Goal: Information Seeking & Learning: Learn about a topic

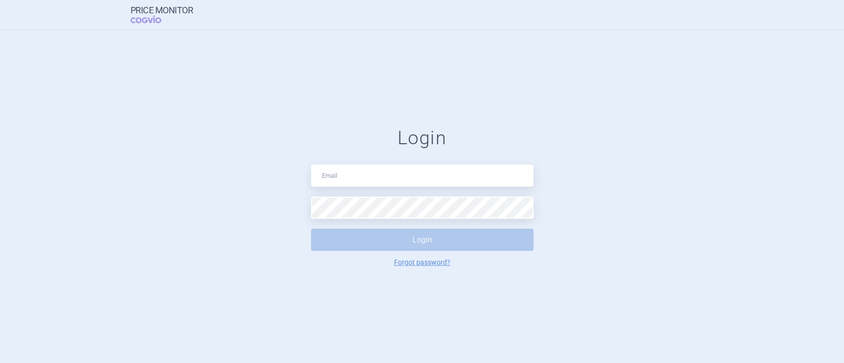
type input "[PERSON_NAME][EMAIL_ADDRESS][PERSON_NAME][DOMAIN_NAME]"
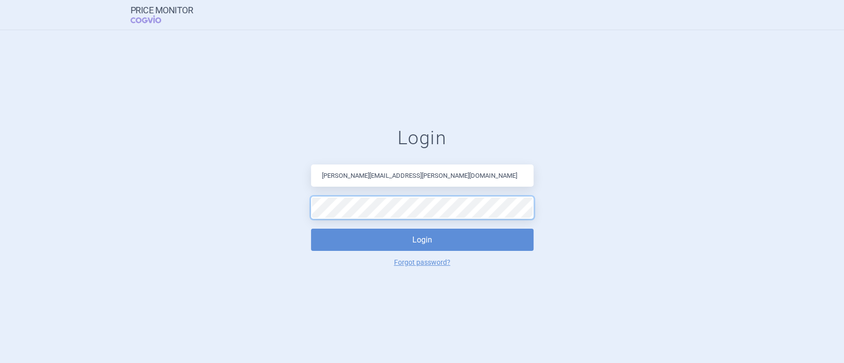
click at [311, 229] on button "Login" at bounding box center [422, 240] width 222 height 22
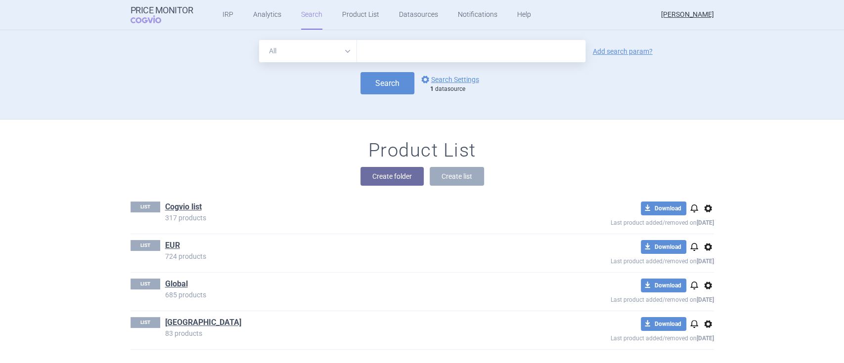
click at [393, 45] on input "text" at bounding box center [471, 51] width 228 height 22
click at [397, 47] on input "text" at bounding box center [471, 51] width 228 height 22
click at [334, 55] on select "All Brand Name ATC Company Active Substance Country Newer than" at bounding box center [308, 51] width 98 height 22
select select "brandName"
click at [259, 40] on select "All Brand Name ATC Company Active Substance Country Newer than" at bounding box center [308, 51] width 98 height 22
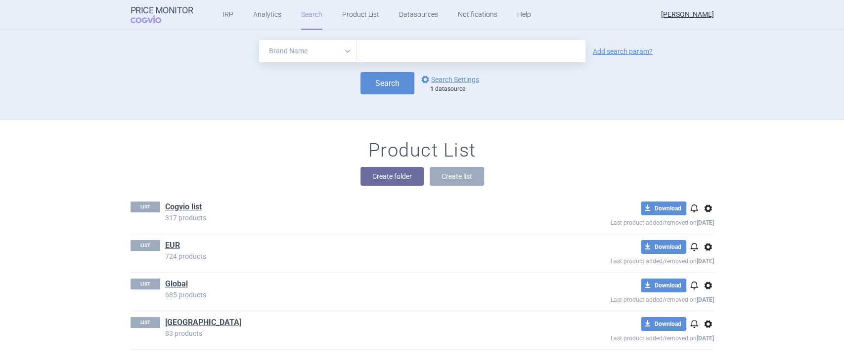
click at [397, 46] on input "text" at bounding box center [471, 51] width 228 height 22
type input "[MEDICAL_DATA], [MEDICAL_DATA], [MEDICAL_DATA], [MEDICAL_DATA], [MEDICAL_DATA],…"
click at [459, 77] on link "options Search Settings" at bounding box center [449, 80] width 60 height 12
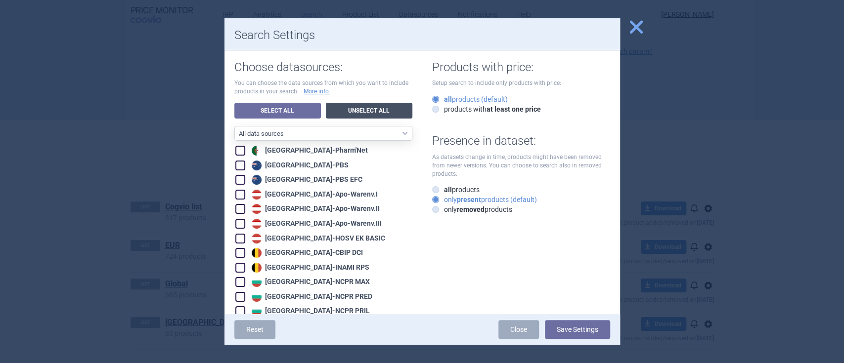
click at [350, 112] on link "Unselect All" at bounding box center [369, 111] width 86 height 16
checkbox input "false"
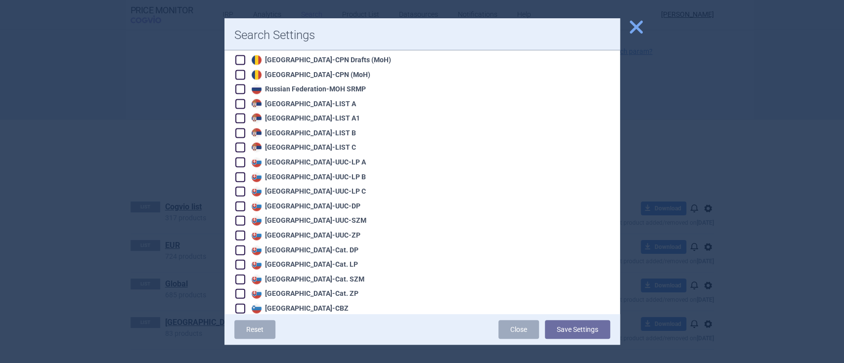
scroll to position [1590, 0]
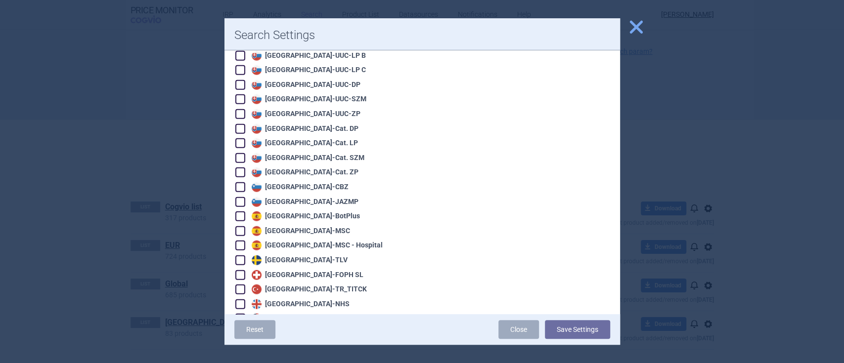
click at [239, 314] on span at bounding box center [240, 319] width 10 height 10
checkbox input "true"
click at [237, 329] on span at bounding box center [240, 334] width 10 height 10
checkbox input "true"
click at [237, 343] on span at bounding box center [240, 348] width 10 height 10
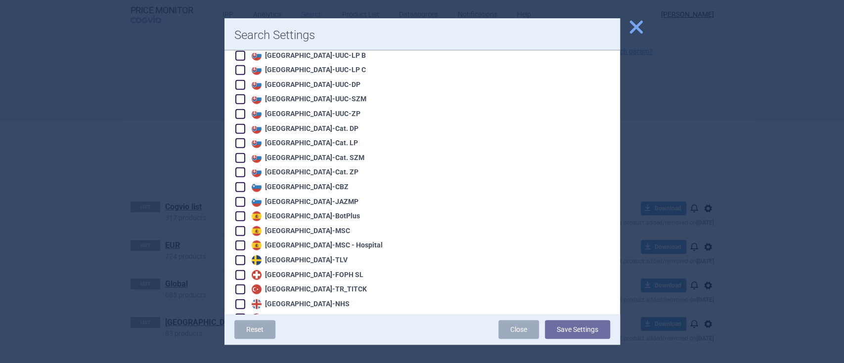
checkbox input "true"
click at [241, 358] on span at bounding box center [240, 363] width 10 height 10
checkbox input "true"
click at [559, 333] on button "Save Settings" at bounding box center [577, 329] width 65 height 19
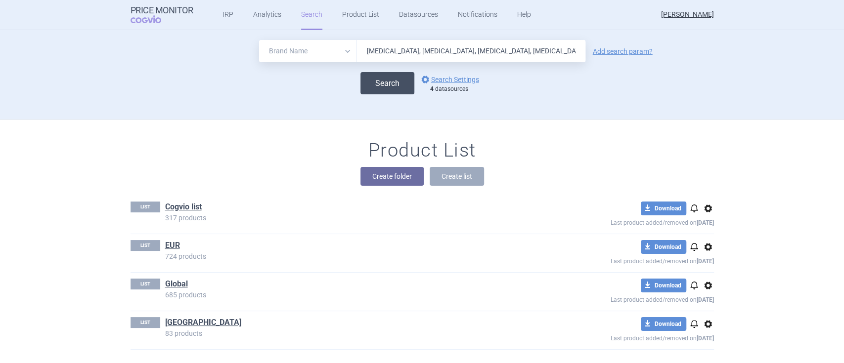
click at [390, 84] on button "Search" at bounding box center [387, 83] width 54 height 22
select select "brandName"
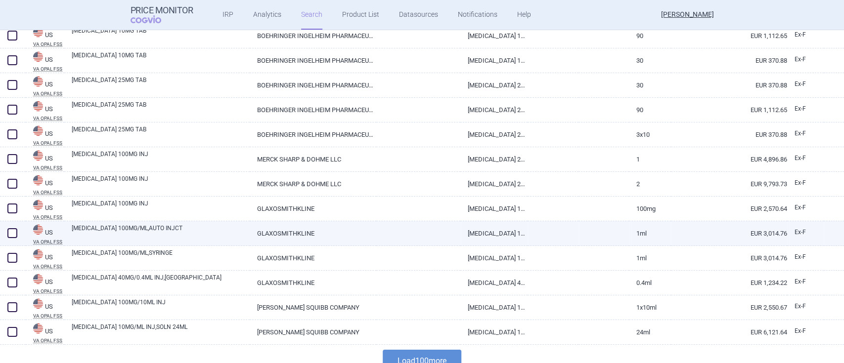
scroll to position [2345, 0]
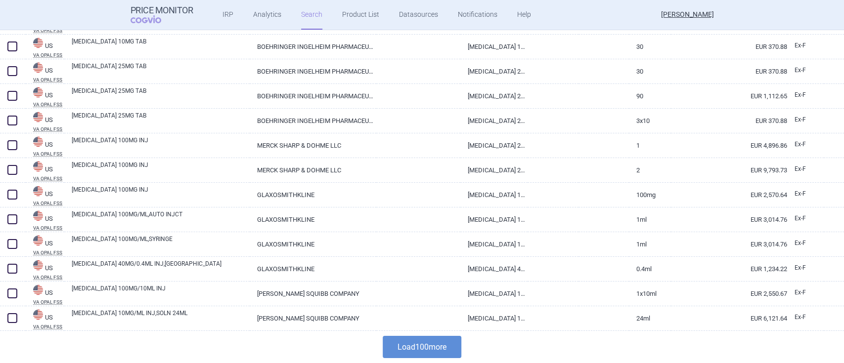
click at [449, 348] on button "Load 100 more" at bounding box center [421, 347] width 79 height 22
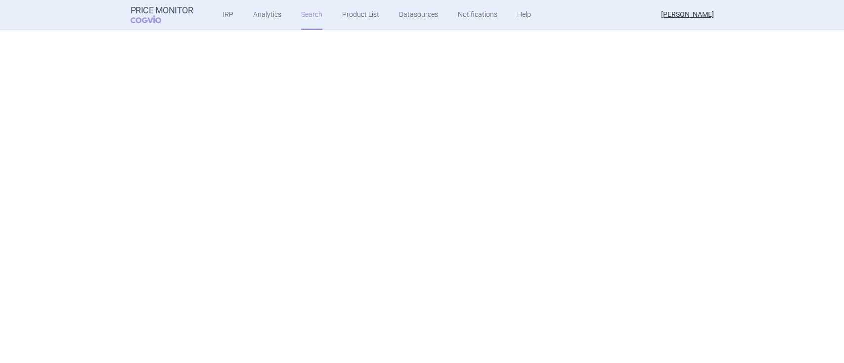
select select "brandName"
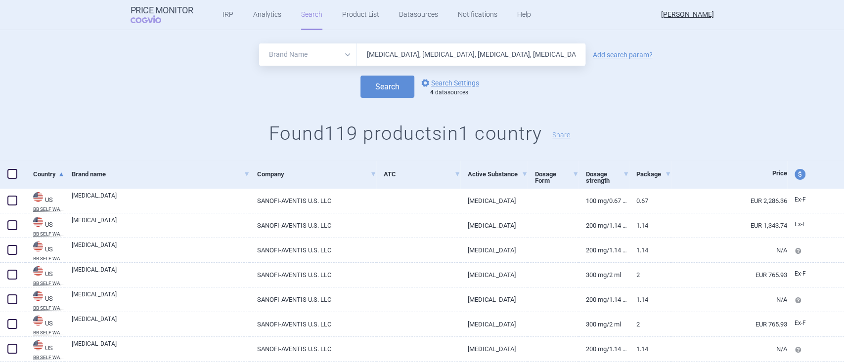
scroll to position [0, 0]
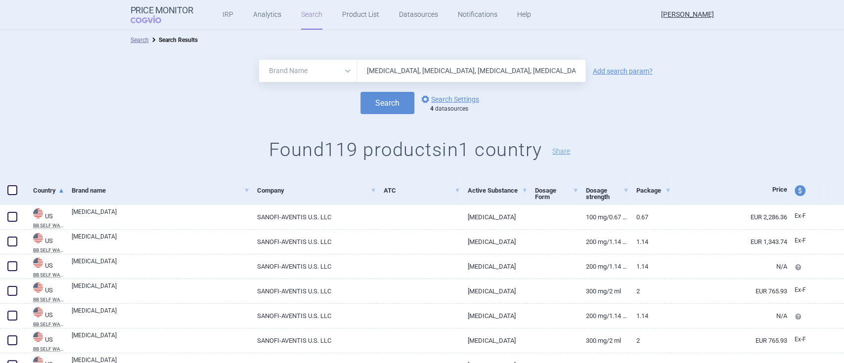
click at [549, 70] on input "[MEDICAL_DATA], [MEDICAL_DATA], [MEDICAL_DATA], [MEDICAL_DATA], [MEDICAL_DATA],…" at bounding box center [471, 71] width 228 height 22
click at [555, 66] on input "[MEDICAL_DATA], [MEDICAL_DATA], [MEDICAL_DATA], [MEDICAL_DATA], [MEDICAL_DATA],…" at bounding box center [471, 71] width 228 height 22
type input "[MEDICAL_DATA], [MEDICAL_DATA], [MEDICAL_DATA], [MEDICAL_DATA], [MEDICAL_DATA],…"
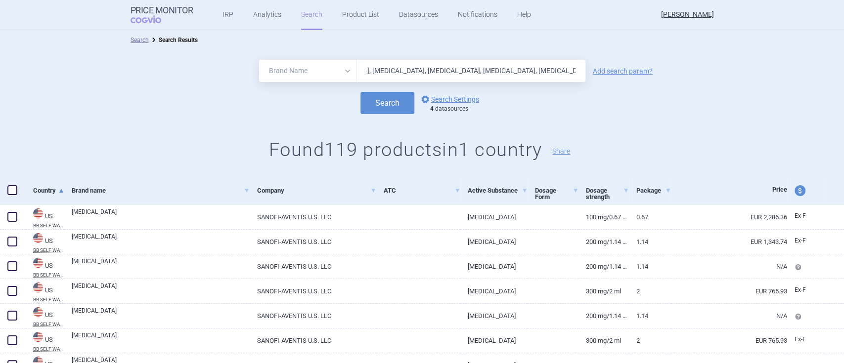
click at [360, 92] on button "Search" at bounding box center [387, 103] width 54 height 22
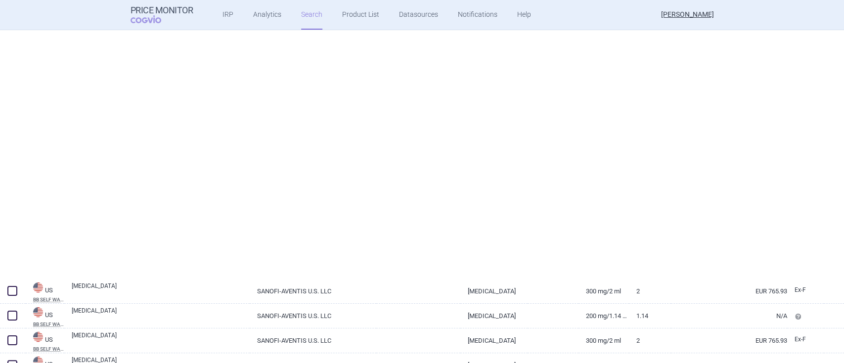
select select "brandName"
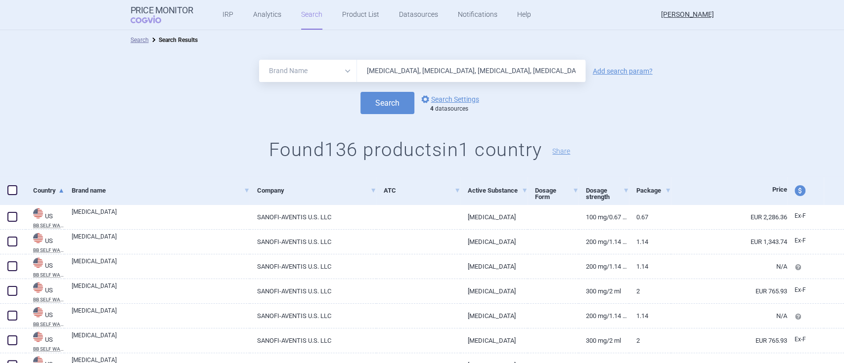
click at [8, 192] on span at bounding box center [12, 190] width 10 height 10
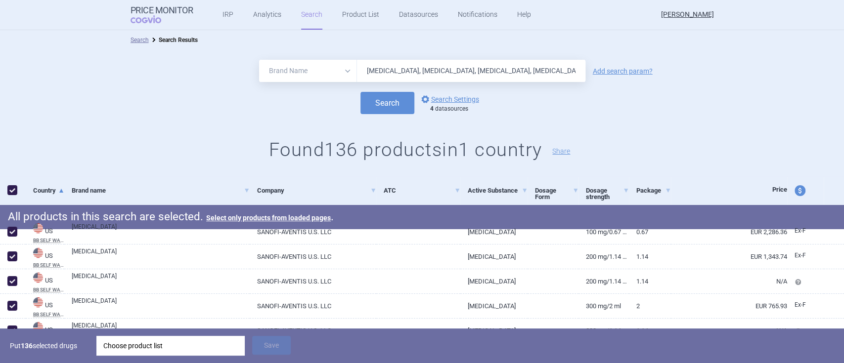
checkbox input "true"
click at [202, 342] on div "Choose product list" at bounding box center [170, 346] width 134 height 20
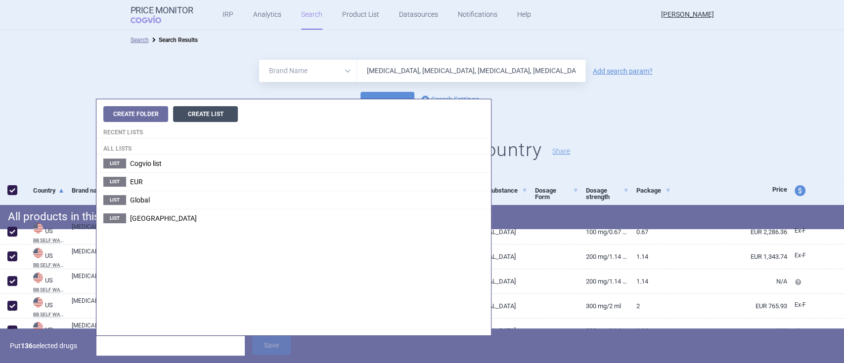
click at [192, 113] on button "Create List" at bounding box center [205, 114] width 65 height 16
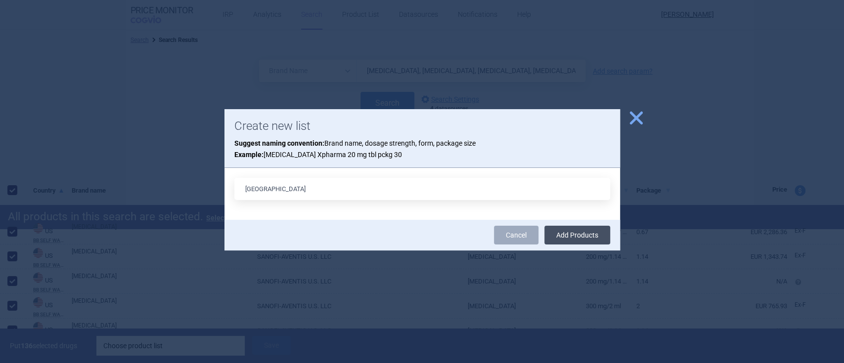
type input "[GEOGRAPHIC_DATA]"
click at [584, 236] on button "Add Products" at bounding box center [577, 235] width 66 height 19
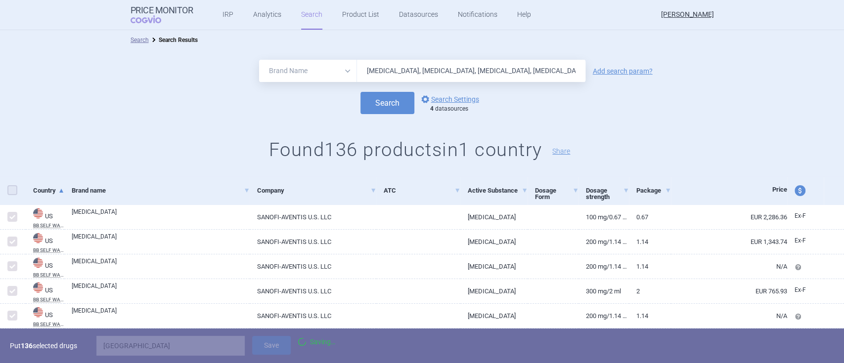
checkbox input "false"
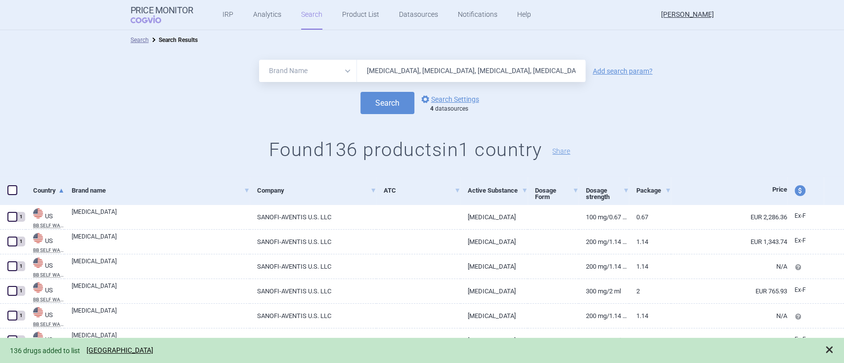
click at [826, 352] on span at bounding box center [829, 350] width 10 height 10
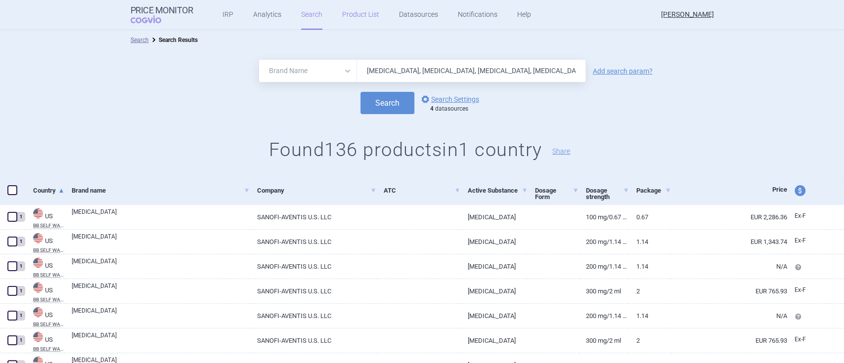
click at [363, 20] on link "Product List" at bounding box center [360, 15] width 37 height 30
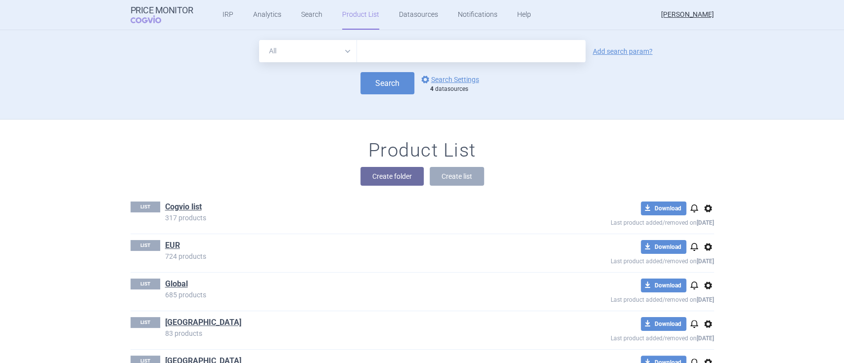
scroll to position [54, 0]
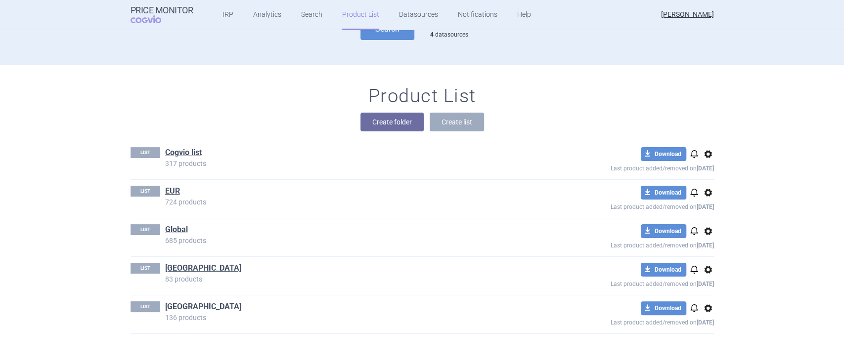
click at [171, 302] on link "[GEOGRAPHIC_DATA]" at bounding box center [203, 306] width 76 height 11
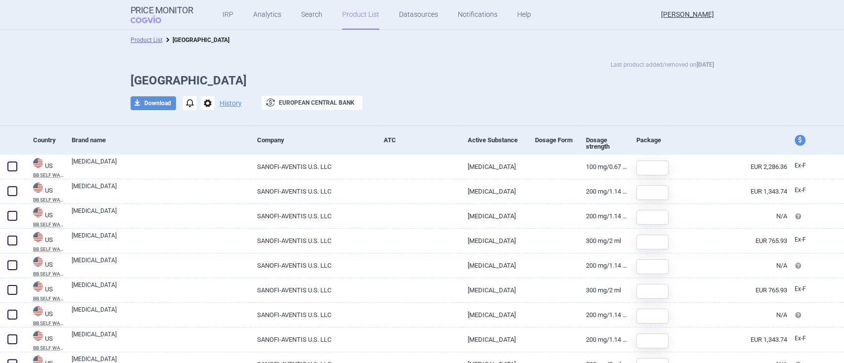
click at [155, 111] on div "Last product added/removed on [DATE] USA download Download notifications option…" at bounding box center [422, 90] width 623 height 61
click at [151, 105] on button "download Download" at bounding box center [152, 103] width 45 height 14
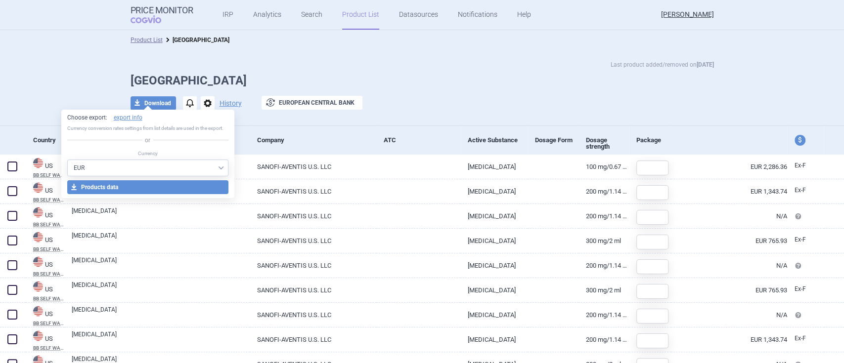
click at [171, 164] on select "AED AUD BGN BHD [PERSON_NAME] BRL CAD CHF CNY COP CZK DKK DZD EUR GBP HUF ILS I…" at bounding box center [148, 168] width 162 height 17
select select "USD"
click at [67, 160] on select "AED AUD BGN BHD [PERSON_NAME] BRL CAD CHF CNY COP CZK DKK DZD EUR GBP HUF ILS I…" at bounding box center [148, 168] width 162 height 17
click at [125, 184] on button "download Products data" at bounding box center [148, 187] width 162 height 14
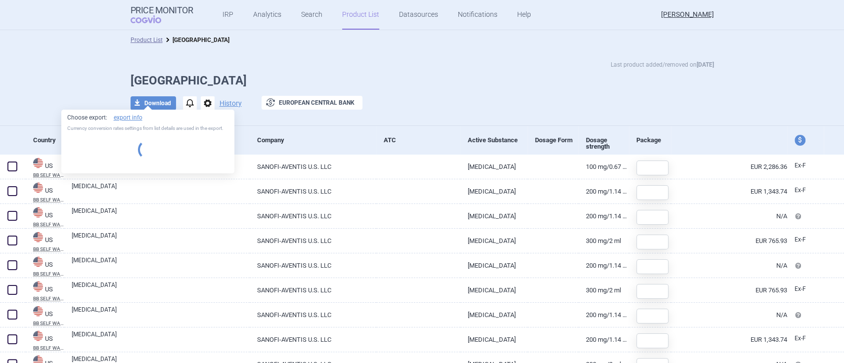
select select "USD"
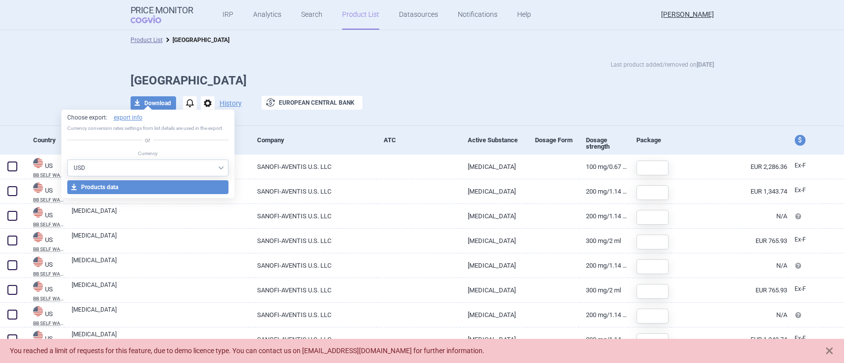
click at [507, 73] on div "Last product added/removed on [DATE] USA download Download notifications option…" at bounding box center [422, 90] width 623 height 61
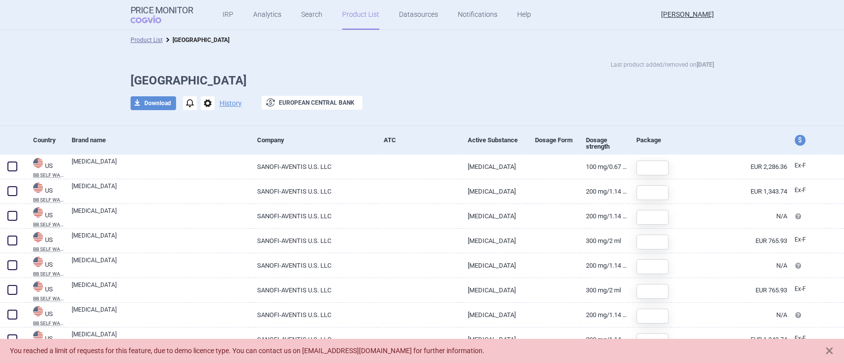
click at [201, 101] on span "options" at bounding box center [208, 103] width 14 height 14
click at [436, 92] on div "Last product added/removed on [DATE] USA download Download notifications option…" at bounding box center [422, 90] width 623 height 61
click at [327, 104] on button "exchange European Central Bank" at bounding box center [311, 103] width 101 height 14
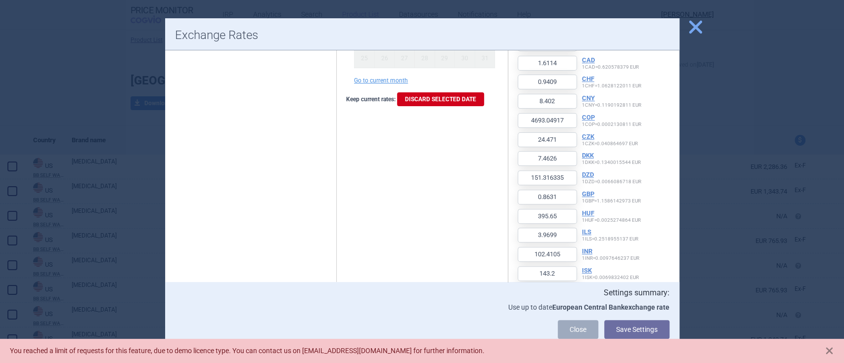
scroll to position [609, 0]
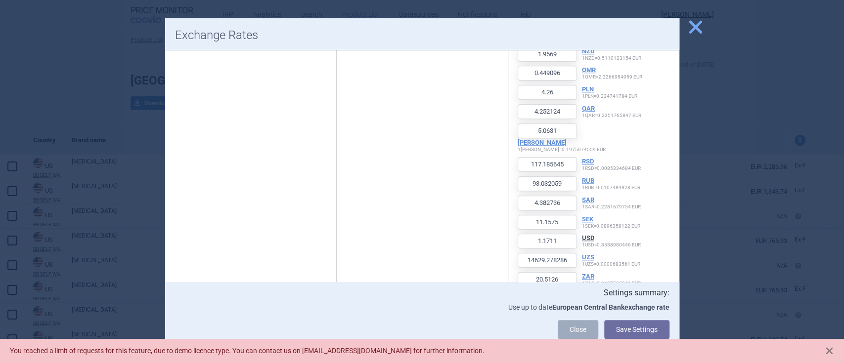
click at [582, 234] on button "USD" at bounding box center [588, 238] width 12 height 8
type input "3.6632"
type input "1.5261"
type input "1.6701"
type input "0.376"
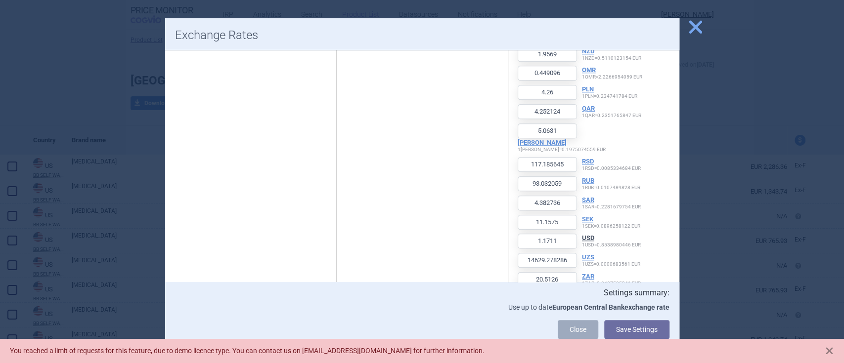
type input "6.8959"
type input "5.3905"
type input "1.376"
type input "0.8034"
type input "7.1745"
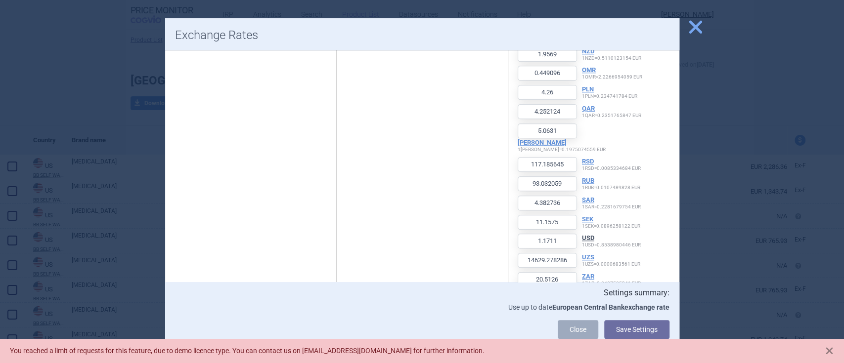
type input "4007.3947"
type input "20.8958"
type input "6.3723"
type input "129.209"
type input "0.737"
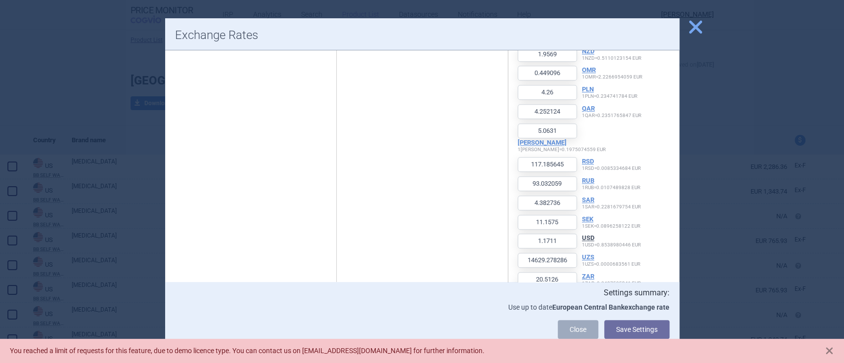
type input "337.8455"
type input "3.3899"
type input "87.4483"
type input "122.2785"
type input "0.7071"
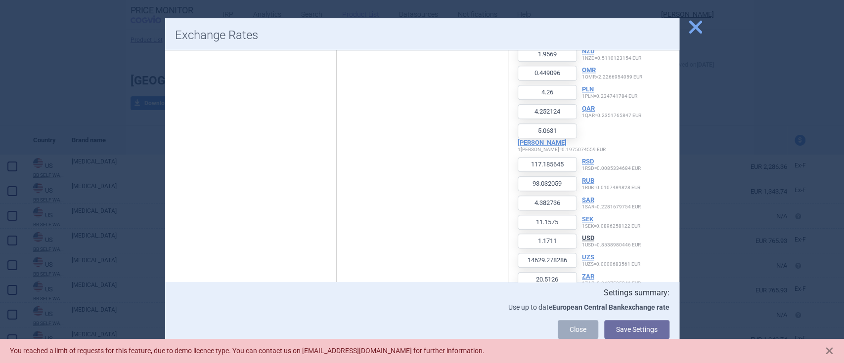
type input "147.2721"
type input "1378.3654"
type input "0.3046"
type input "537.0505"
type input "89124.8391"
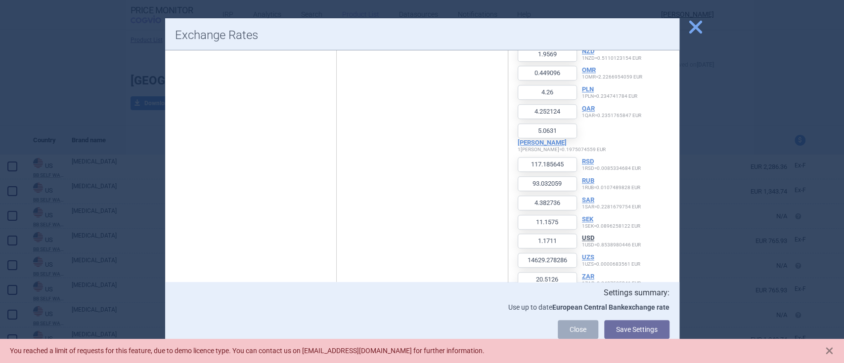
type input "16.661"
type input "4.2075"
type input "10.199"
type input "1.671"
type input "0.3835"
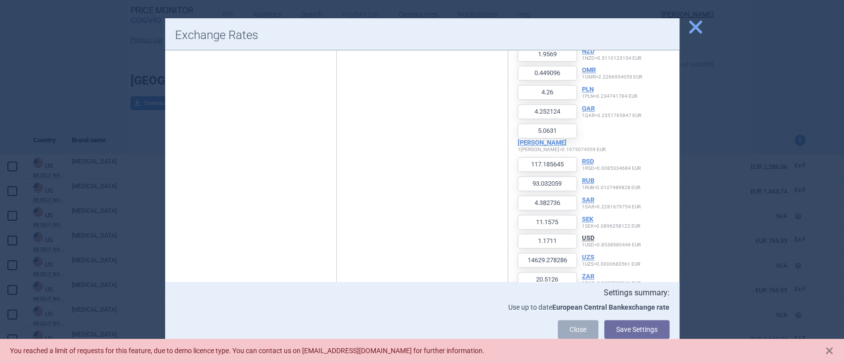
type input "3.6376"
type input "3.6309"
type input "4.3234"
type input "100.0648"
type input "79.4401"
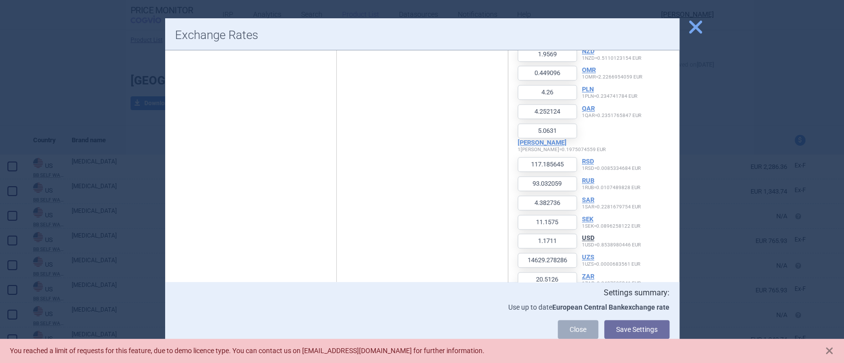
type input "3.7424"
type input "9.5274"
type input "12491.9407"
type input "17.5157"
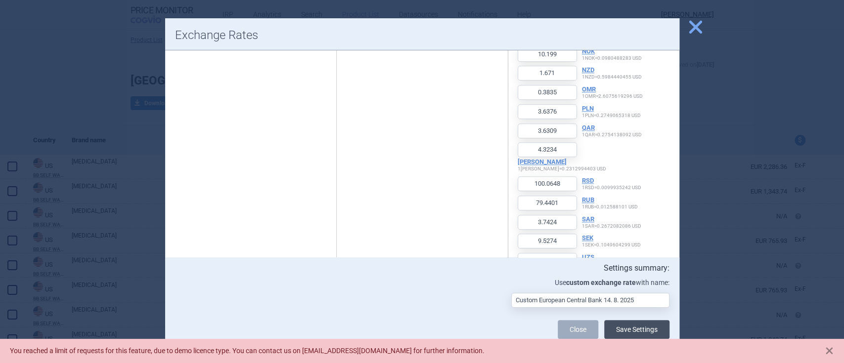
click at [647, 330] on button "Save Settings" at bounding box center [636, 329] width 65 height 19
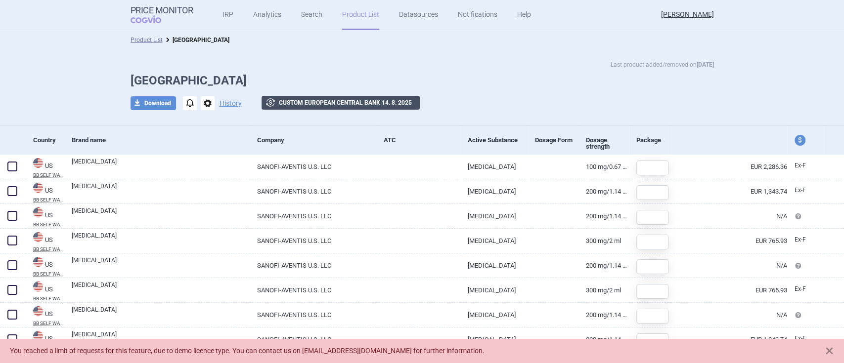
click at [350, 98] on button "exchange Custom European Central Bank 14. 8. 2025" at bounding box center [340, 103] width 158 height 14
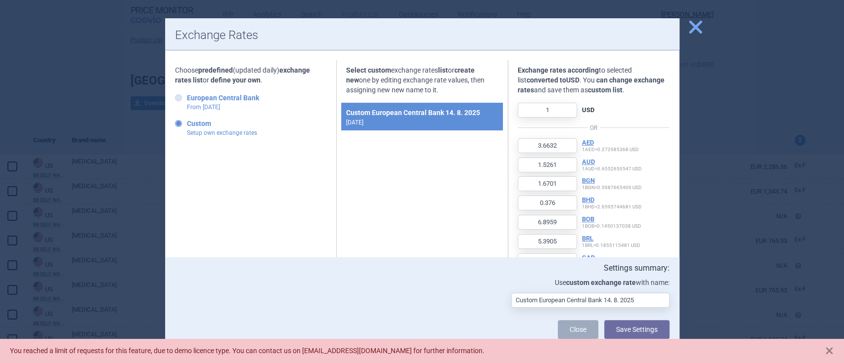
click at [179, 95] on icon at bounding box center [178, 97] width 7 height 7
click at [179, 95] on input "European Central Bank From [DATE]" at bounding box center [180, 98] width 10 height 10
radio input "true"
type input "4.289988"
type input "1.7872"
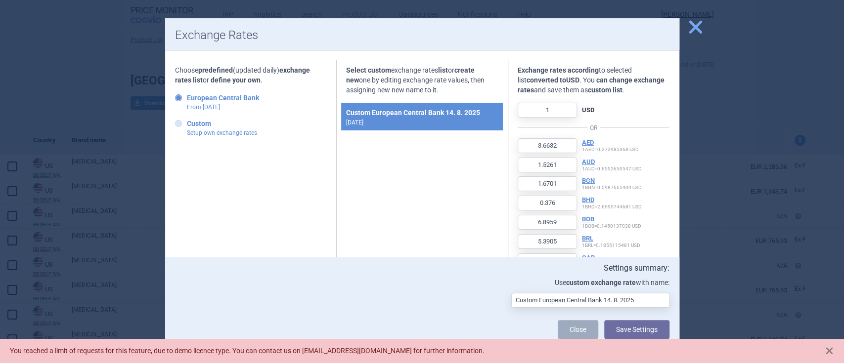
type input "1.9558"
type input "0.440365"
type input "8.075819"
type input "6.3128"
type input "1.6114"
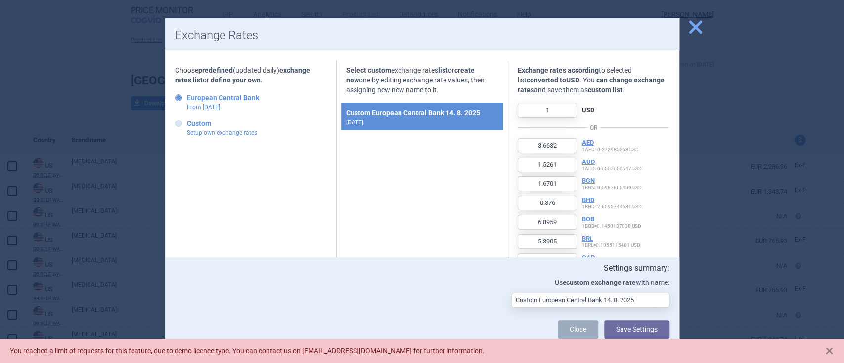
type input "0.9409"
type input "8.402"
type input "4693.04917"
type input "24.471"
type input "7.4626"
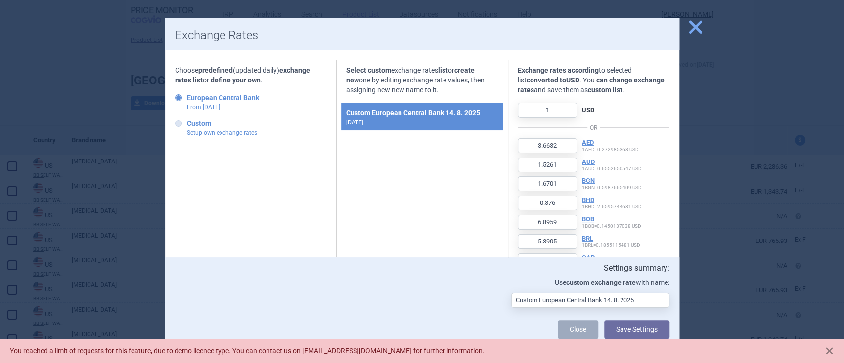
type input "151.316335"
type input "0.8631"
type input "395.65"
type input "3.9699"
type input "102.4105"
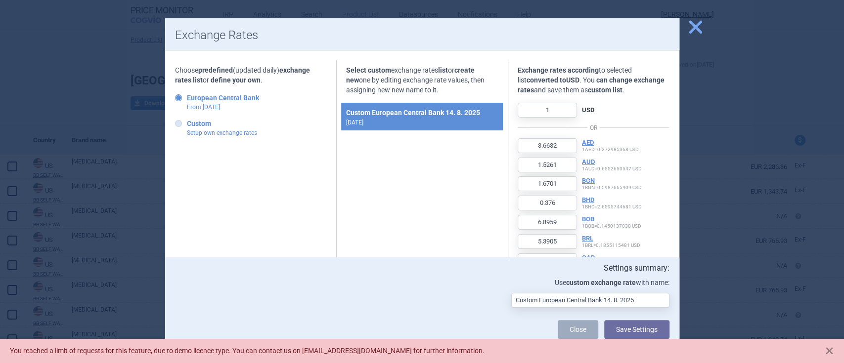
type input "143.2"
type input "0.828082"
type input "172.47"
type input "1614.2"
type input "0.356674"
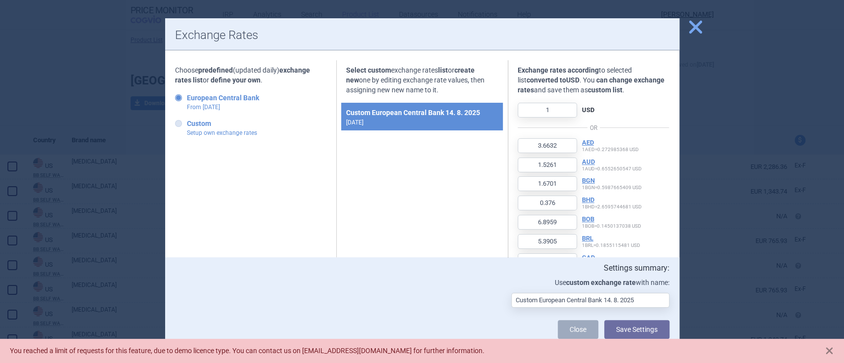
type input "628.938343"
type input "104373.860089"
type input "19.511658"
type input "4.9274"
type input "11.944"
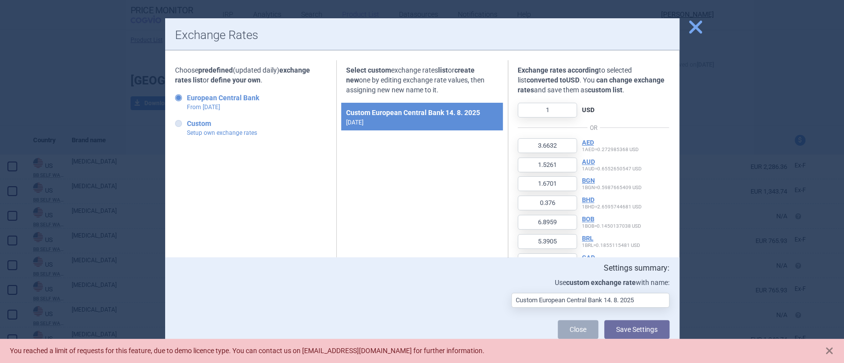
type input "1.9569"
type input "0.449096"
type input "4.26"
type input "4.252124"
type input "5.0631"
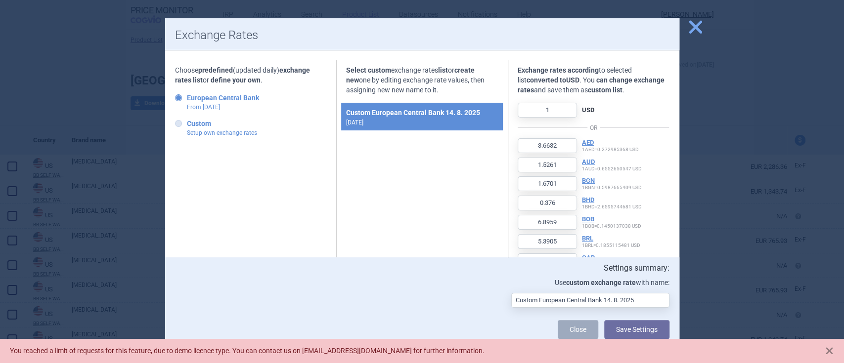
type input "117.185645"
type input "93.032059"
type input "4.382736"
type input "11.1575"
type input "14629.278286"
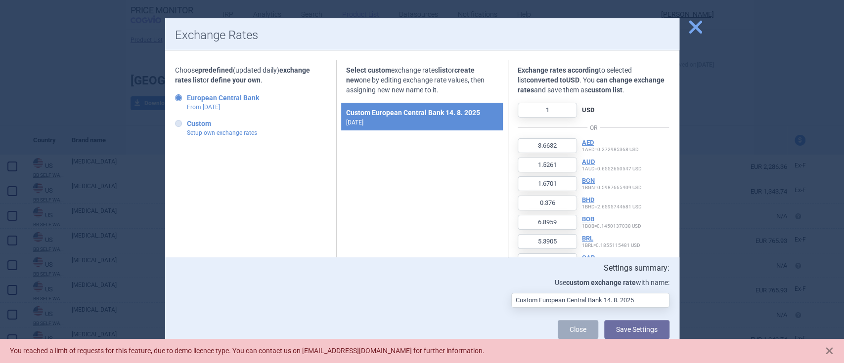
type input "20.5126"
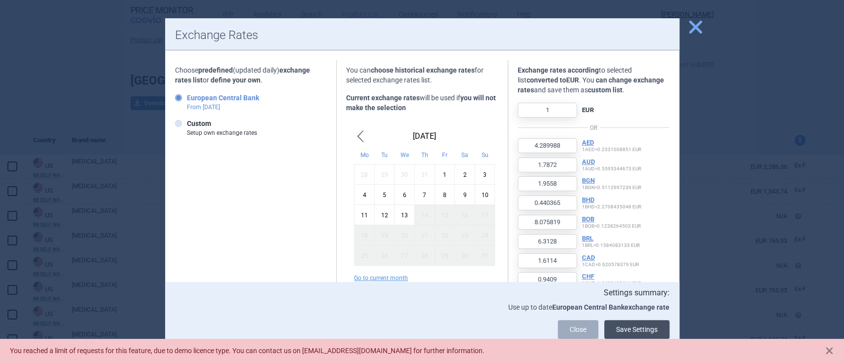
click at [641, 331] on button "Save Settings" at bounding box center [636, 329] width 65 height 19
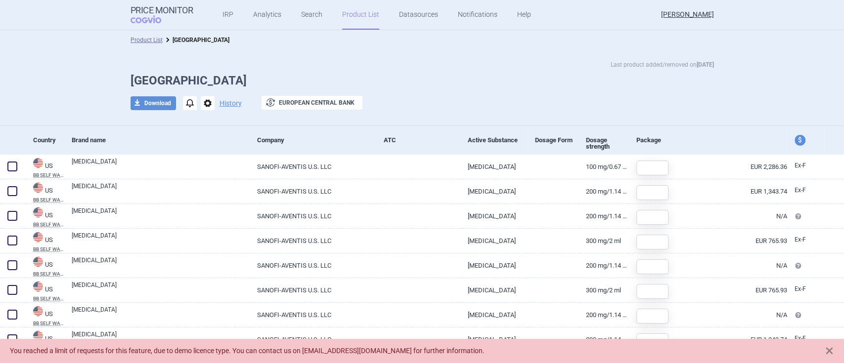
click at [794, 138] on span "price and currency" at bounding box center [799, 140] width 11 height 11
select select "ex-factory"
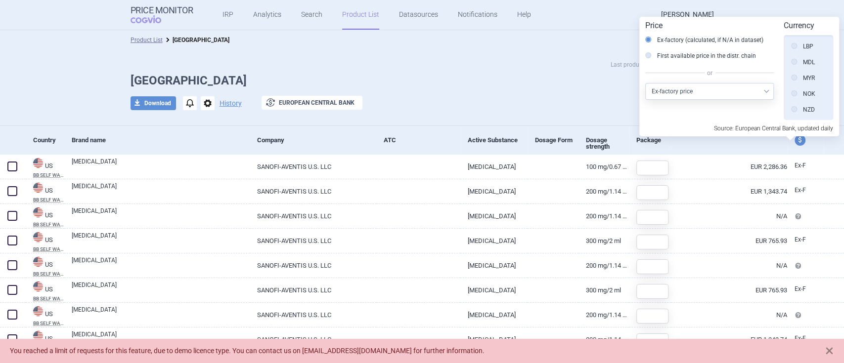
scroll to position [572, 0]
click at [795, 76] on icon at bounding box center [794, 75] width 6 height 6
click at [795, 76] on input "USD" at bounding box center [796, 76] width 10 height 10
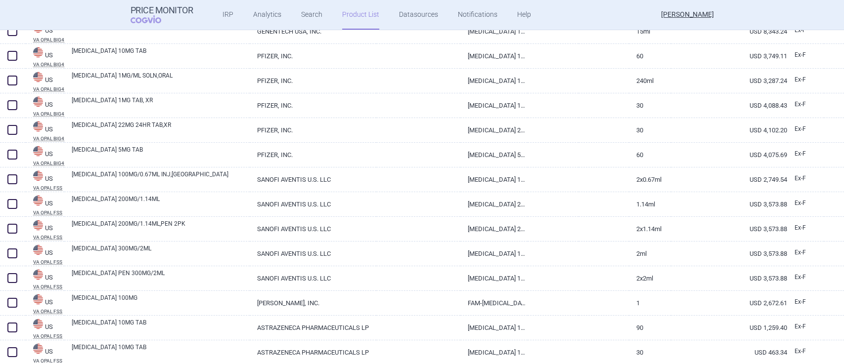
scroll to position [2294, 0]
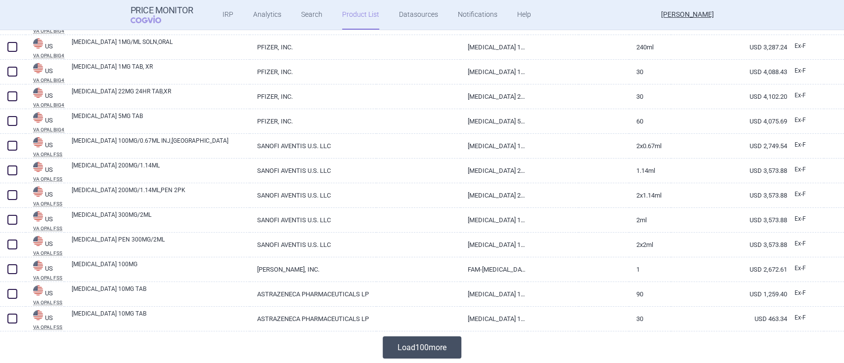
click at [411, 351] on button "Load 100 more" at bounding box center [421, 348] width 79 height 22
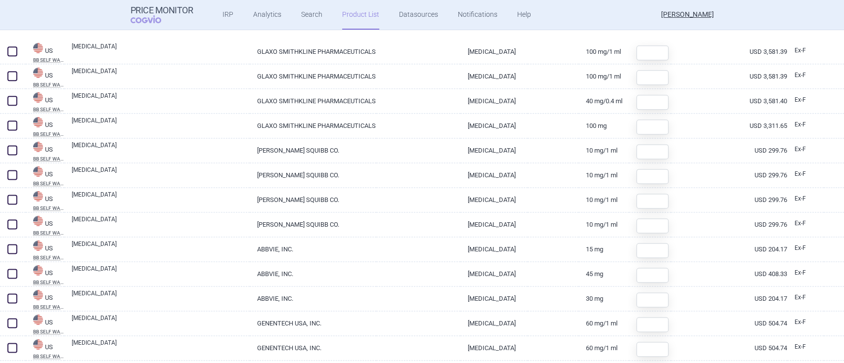
scroll to position [988, 0]
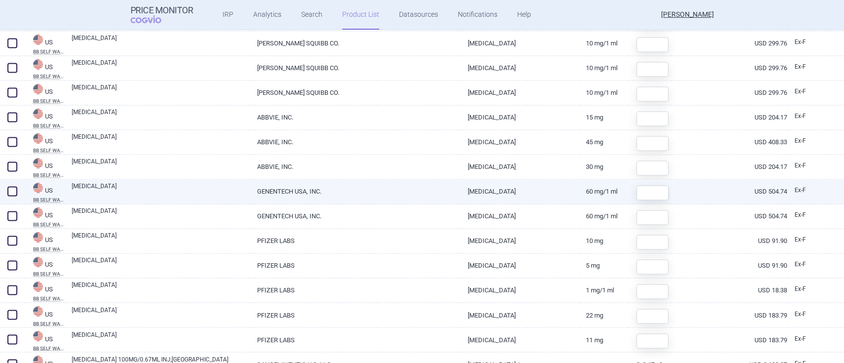
click at [98, 184] on link "[MEDICAL_DATA]" at bounding box center [161, 191] width 178 height 18
select select "USD"
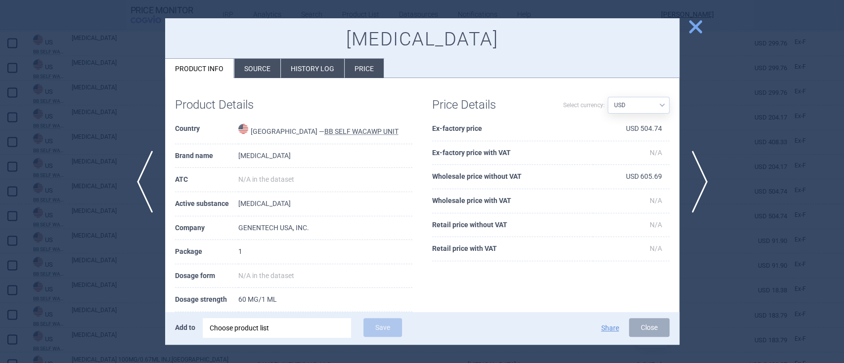
click at [695, 29] on span "close" at bounding box center [694, 26] width 17 height 17
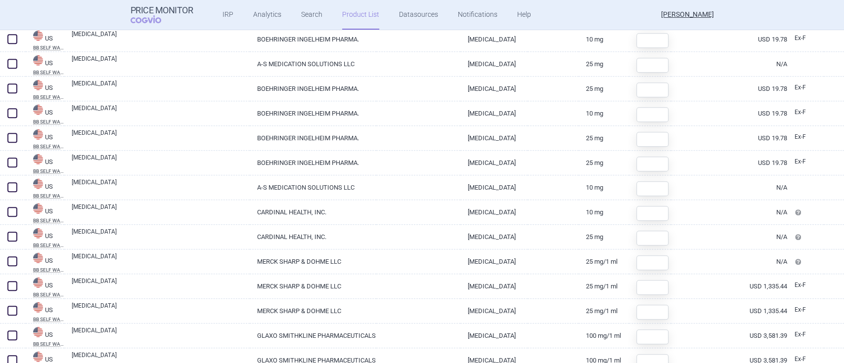
scroll to position [593, 0]
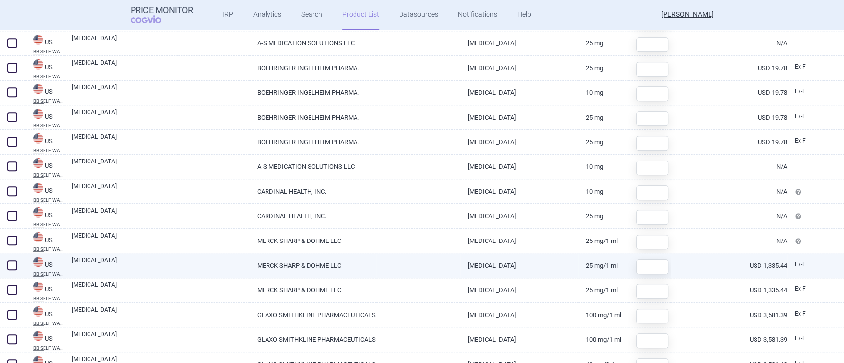
click at [98, 259] on link "[MEDICAL_DATA]" at bounding box center [161, 265] width 178 height 18
select select "USD"
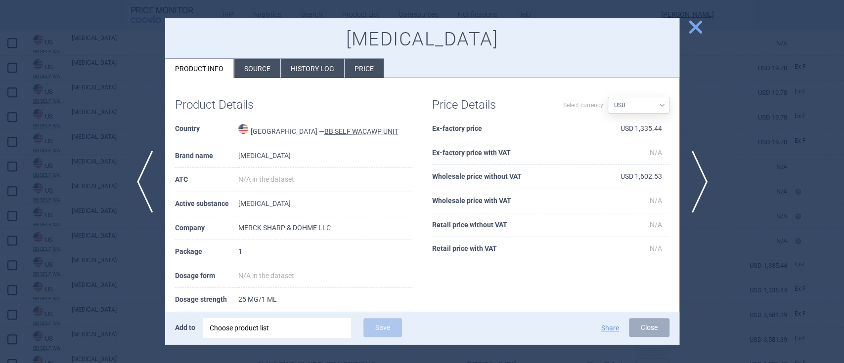
click at [361, 72] on li "Price" at bounding box center [363, 68] width 39 height 19
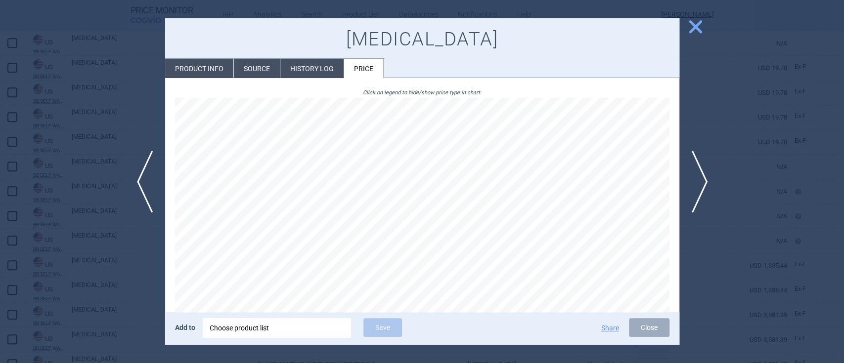
click at [696, 29] on span "close" at bounding box center [694, 26] width 17 height 17
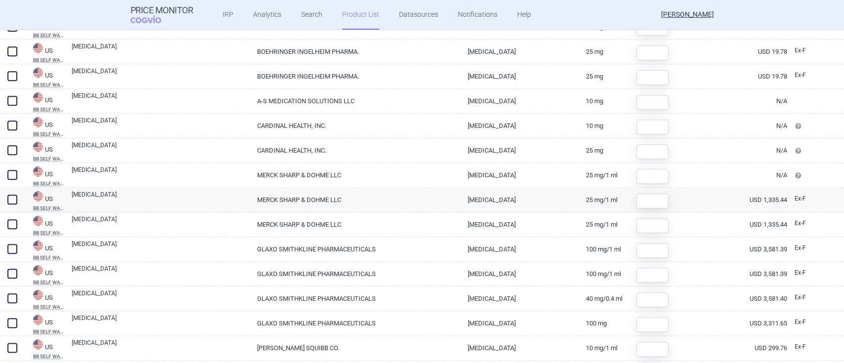
scroll to position [791, 0]
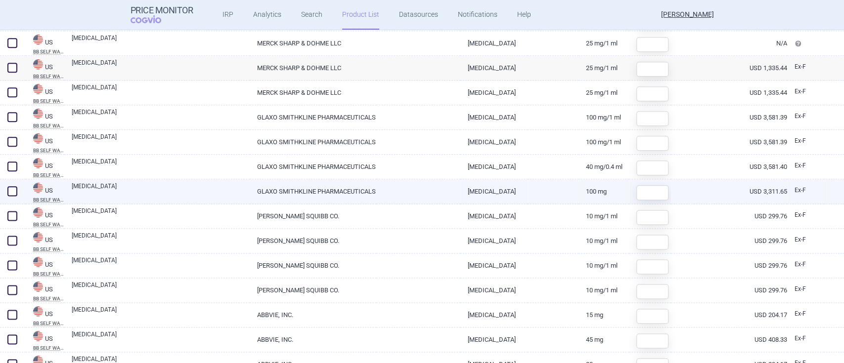
click at [287, 187] on link "GLAXO SMITHKLINE PHARMACEUTICALS" at bounding box center [313, 191] width 127 height 24
select select "USD"
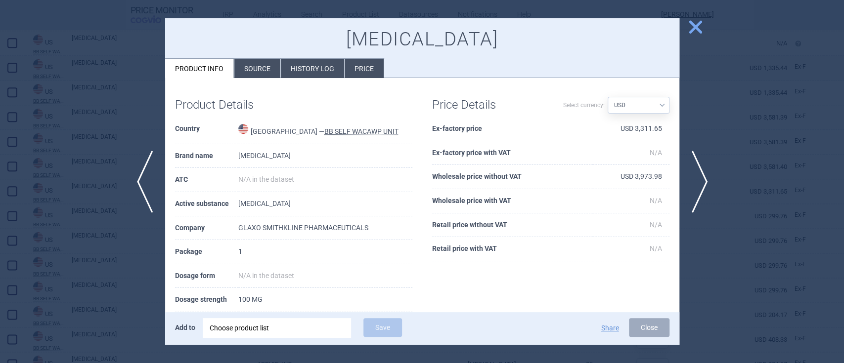
click at [367, 68] on li "Price" at bounding box center [363, 68] width 39 height 19
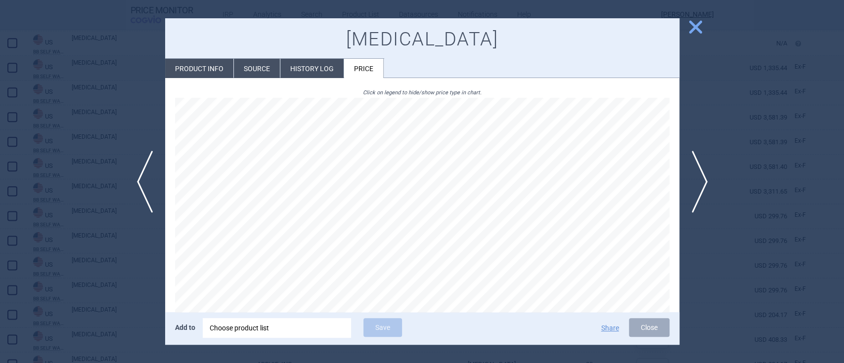
click at [199, 74] on li "Product info" at bounding box center [199, 68] width 68 height 19
select select "USD"
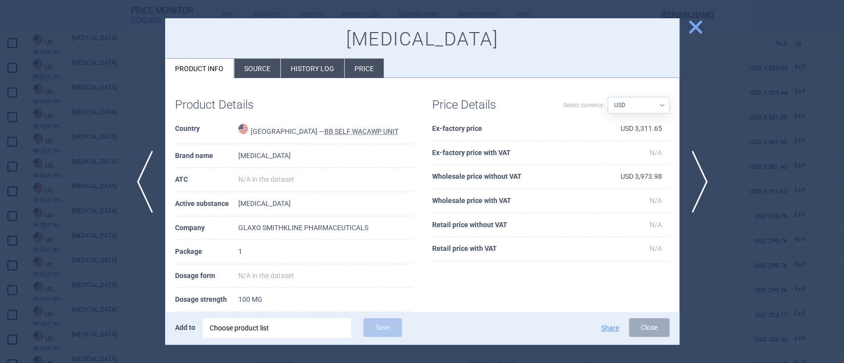
click at [245, 72] on li "Source" at bounding box center [257, 68] width 46 height 19
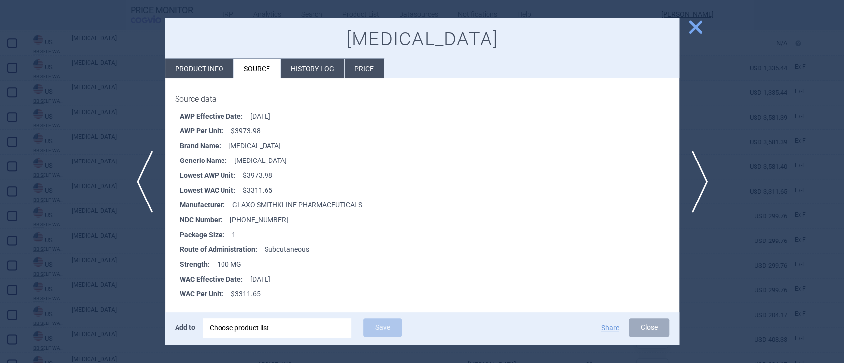
scroll to position [144, 0]
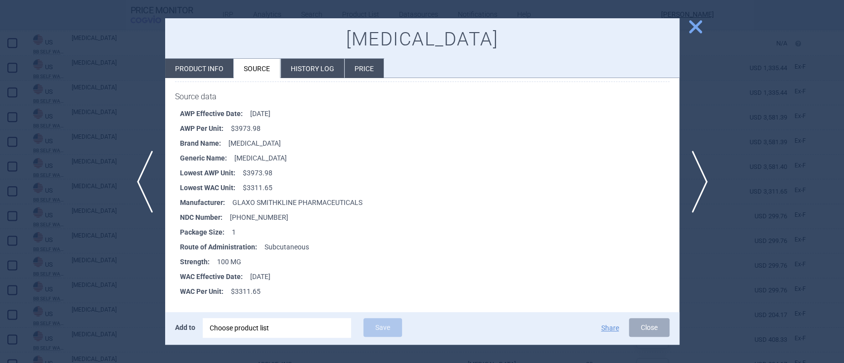
click at [700, 29] on span "close" at bounding box center [694, 26] width 17 height 17
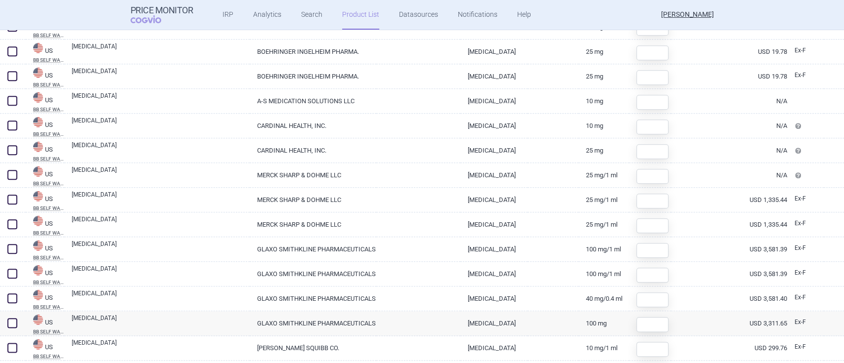
scroll to position [724, 0]
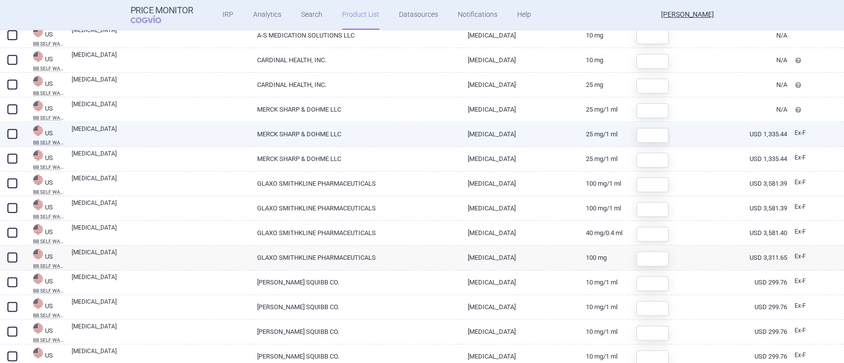
click at [292, 129] on link "MERCK SHARP & DOHME LLC" at bounding box center [313, 134] width 127 height 24
select select "USD"
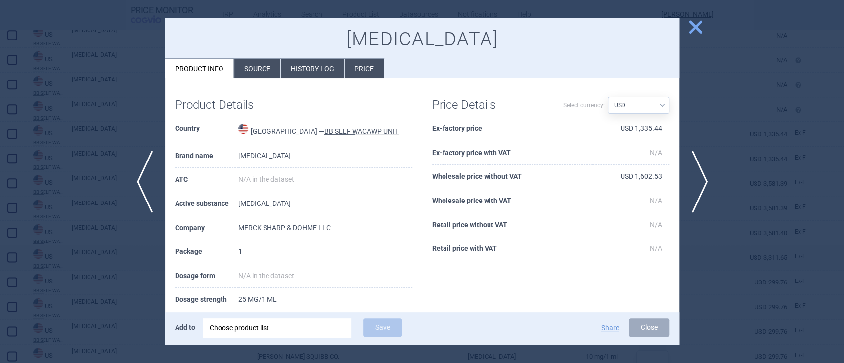
click at [370, 72] on li "Price" at bounding box center [363, 68] width 39 height 19
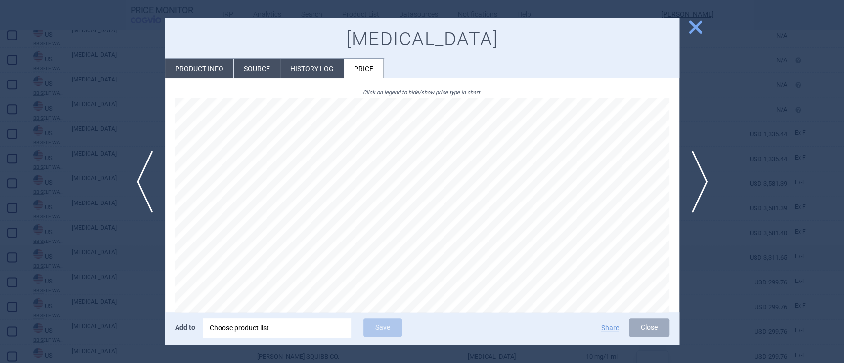
click at [250, 68] on li "Source" at bounding box center [257, 68] width 46 height 19
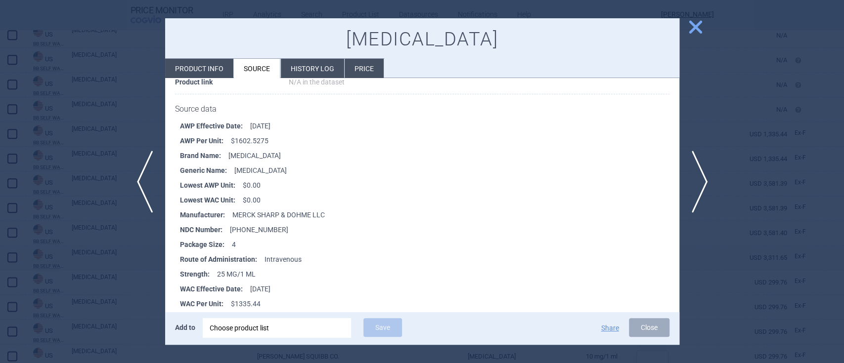
scroll to position [144, 0]
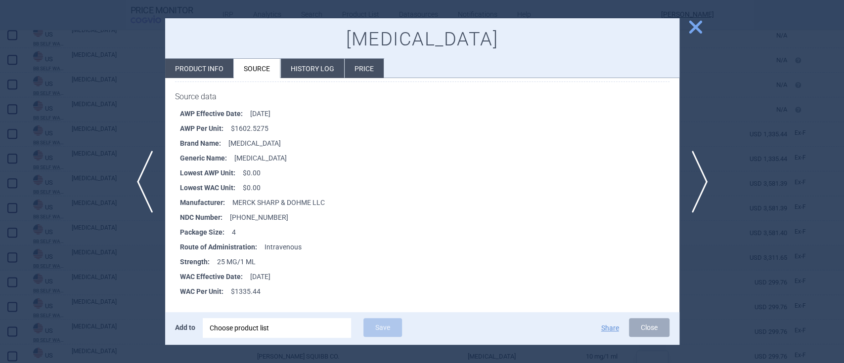
click at [194, 71] on li "Product info" at bounding box center [199, 68] width 68 height 19
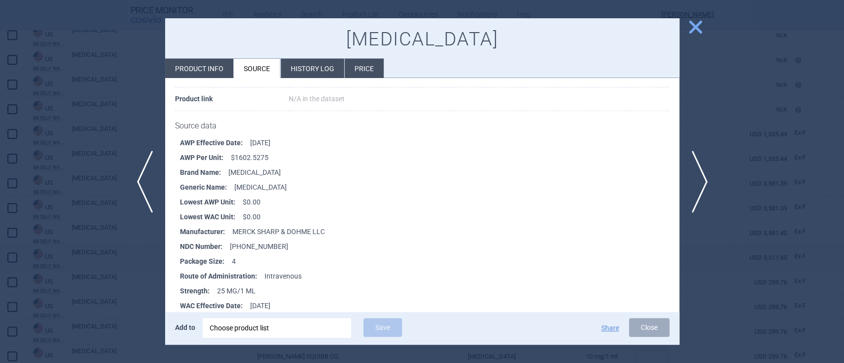
select select "USD"
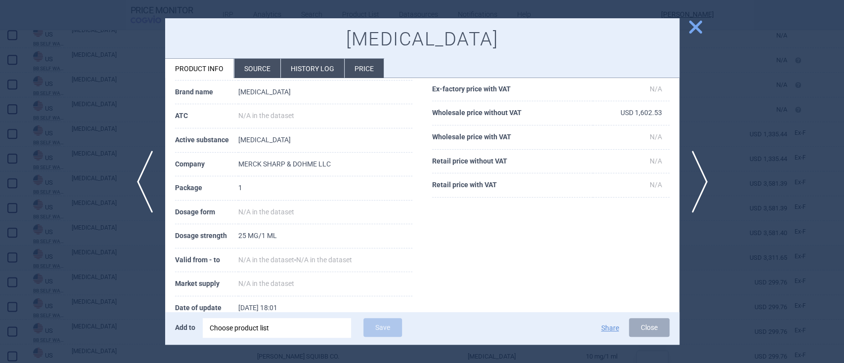
scroll to position [0, 0]
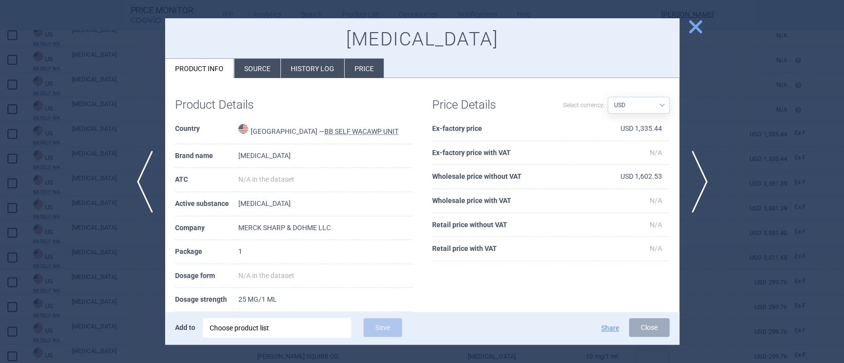
click at [693, 26] on span "close" at bounding box center [694, 26] width 17 height 17
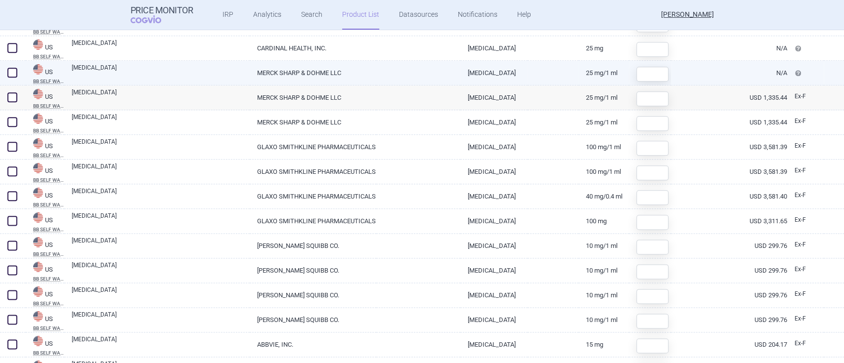
scroll to position [791, 0]
